Goal: Entertainment & Leisure: Consume media (video, audio)

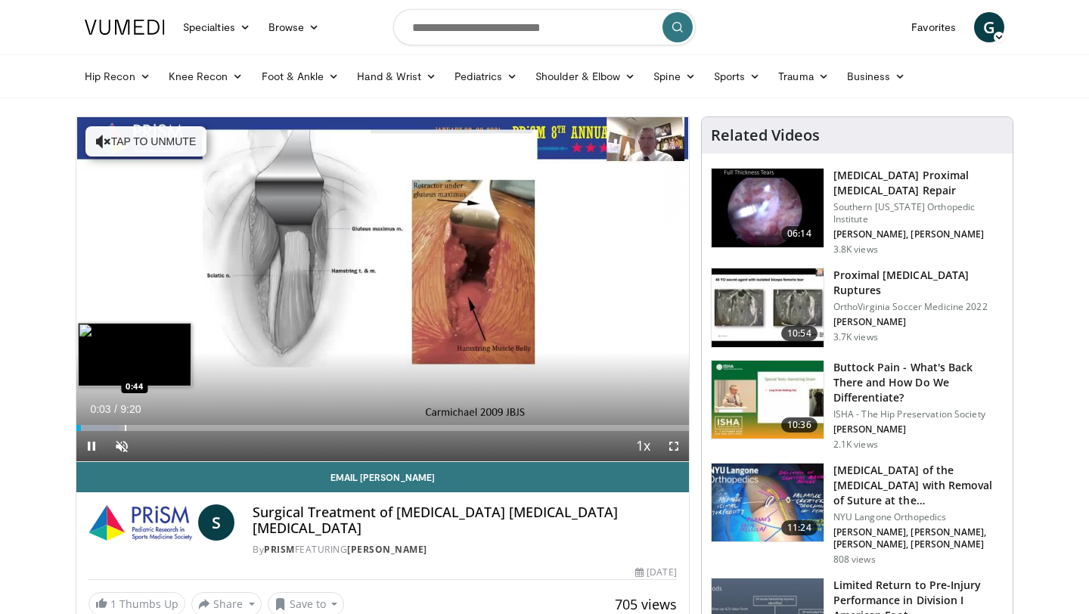
click at [125, 426] on div "Progress Bar" at bounding box center [126, 428] width 2 height 6
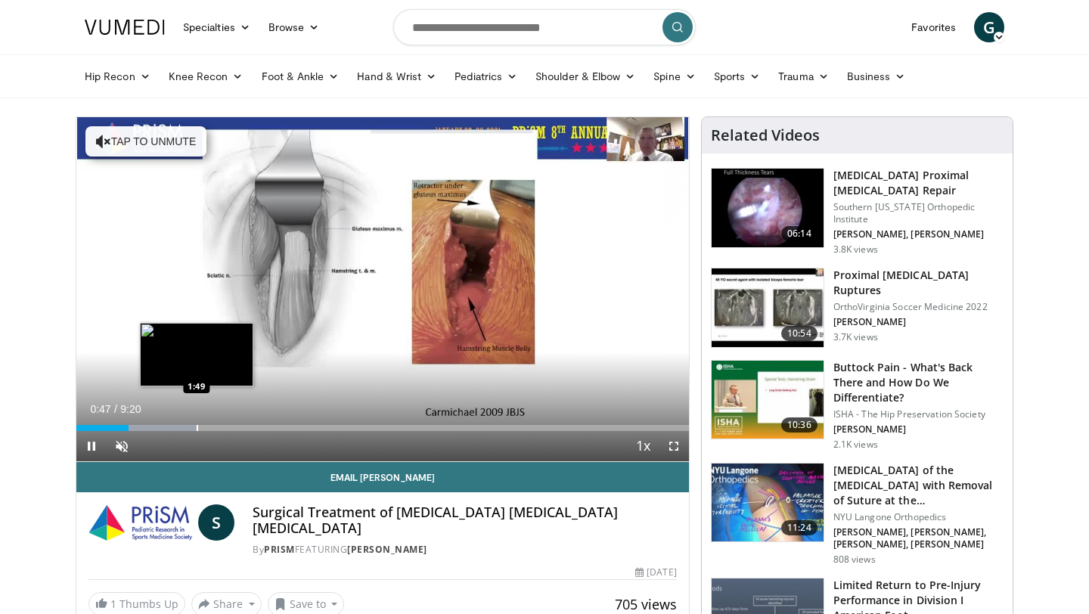
click at [197, 423] on div "Loaded : 19.47% 0:47 1:49" at bounding box center [382, 424] width 613 height 14
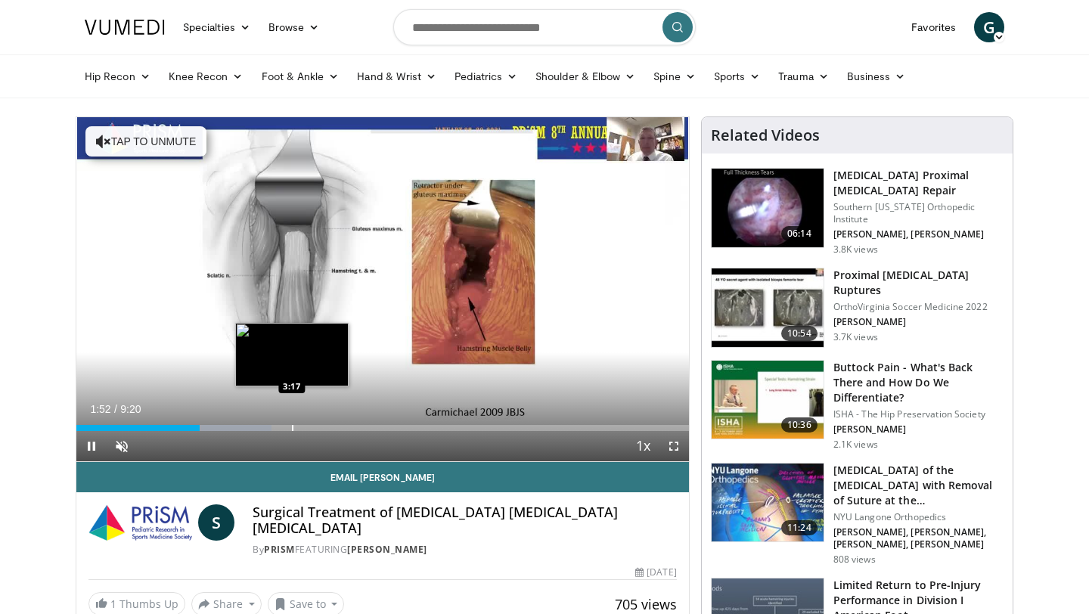
click at [292, 422] on div "Loaded : 31.87% 1:52 3:17" at bounding box center [382, 424] width 613 height 14
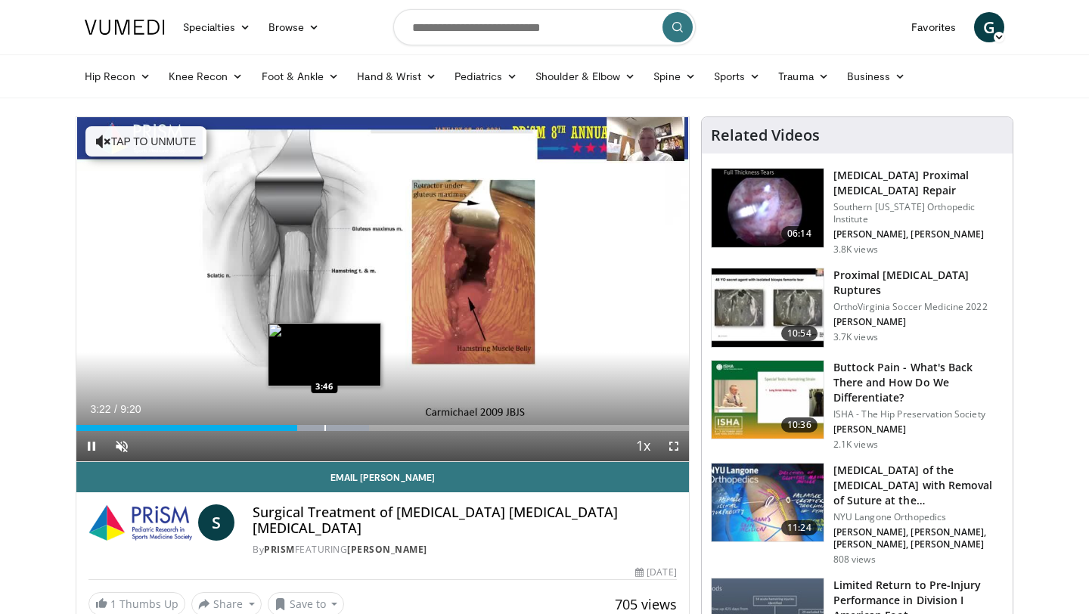
click at [324, 427] on div "Progress Bar" at bounding box center [325, 428] width 2 height 6
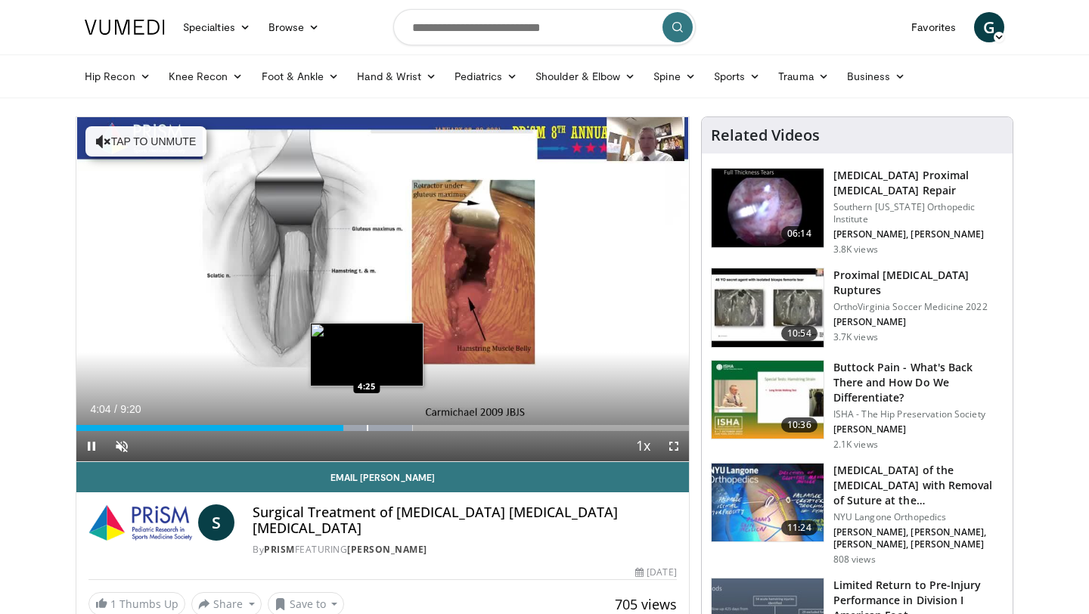
click at [367, 430] on div "Progress Bar" at bounding box center [368, 428] width 2 height 6
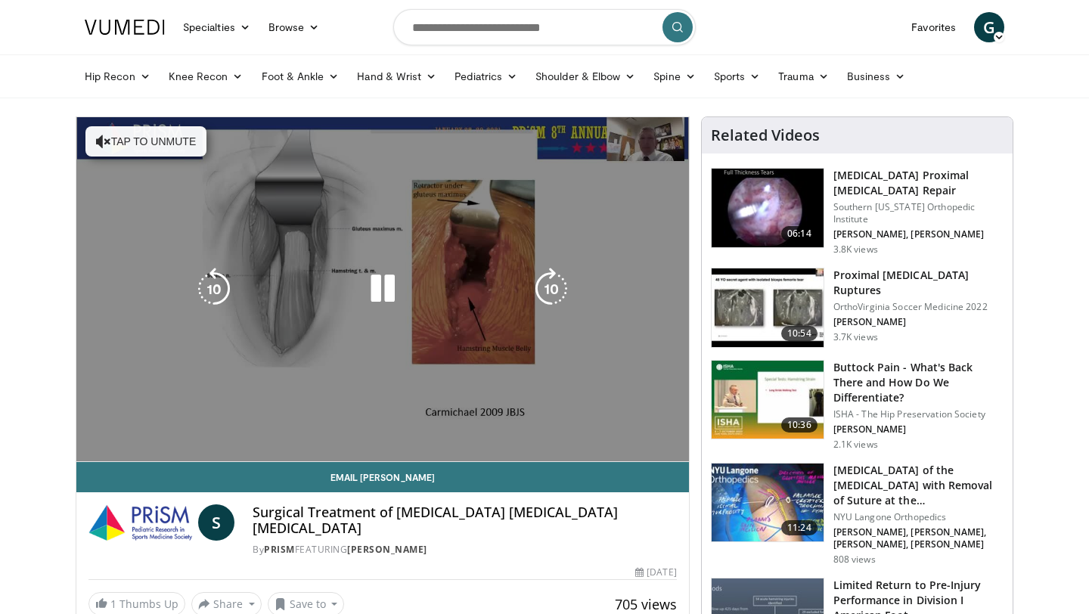
click at [526, 423] on video-js "**********" at bounding box center [382, 289] width 613 height 345
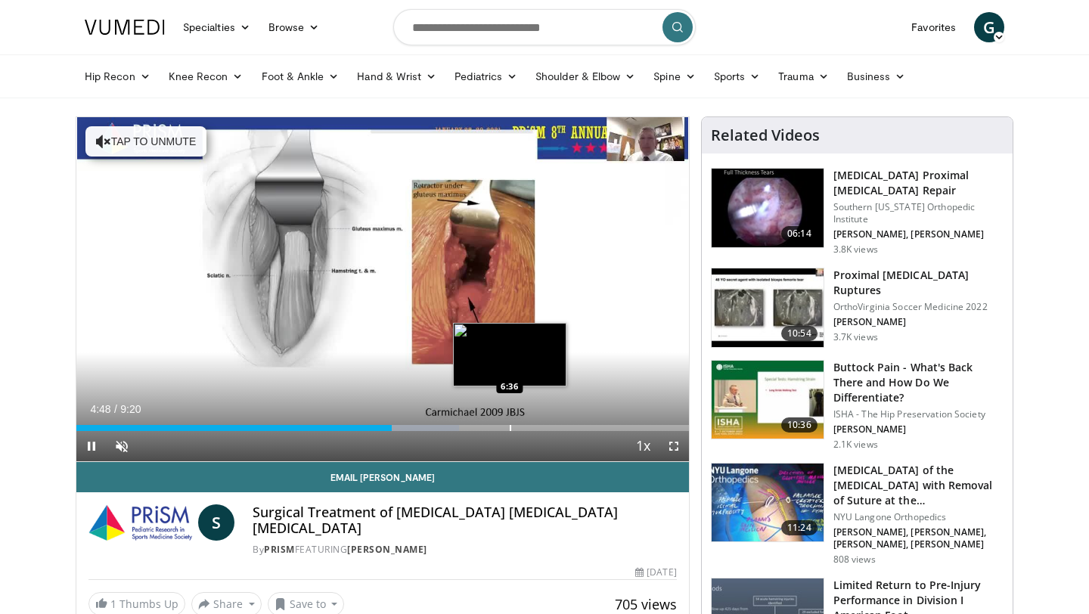
click at [510, 428] on div "Progress Bar" at bounding box center [511, 428] width 2 height 6
